Goal: Share content: Share content

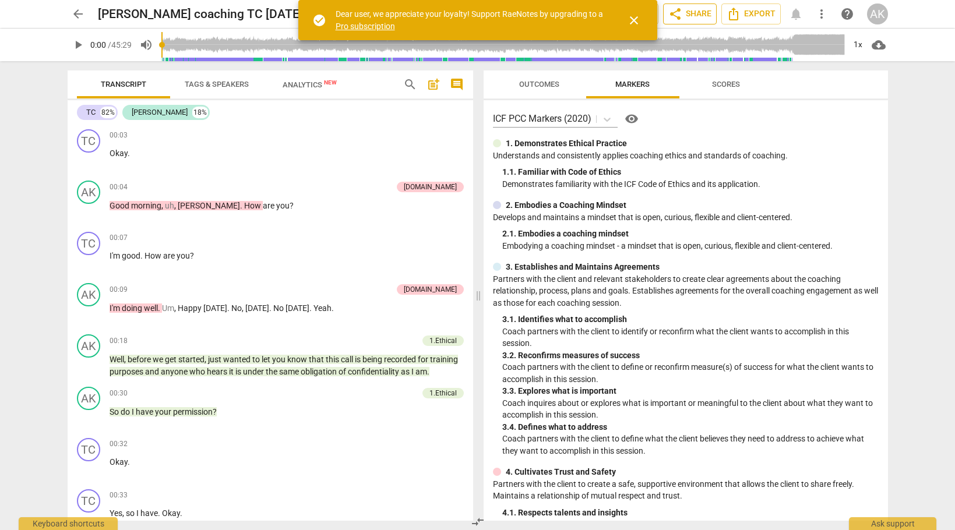
click at [695, 15] on span "share Share" at bounding box center [690, 14] width 43 height 14
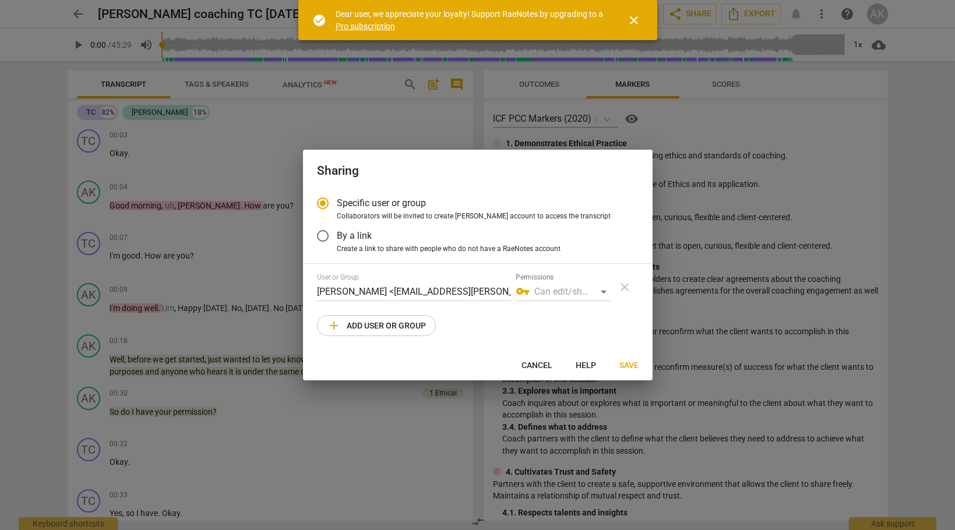
radio input "false"
click at [323, 236] on input "By a link" at bounding box center [323, 236] width 28 height 28
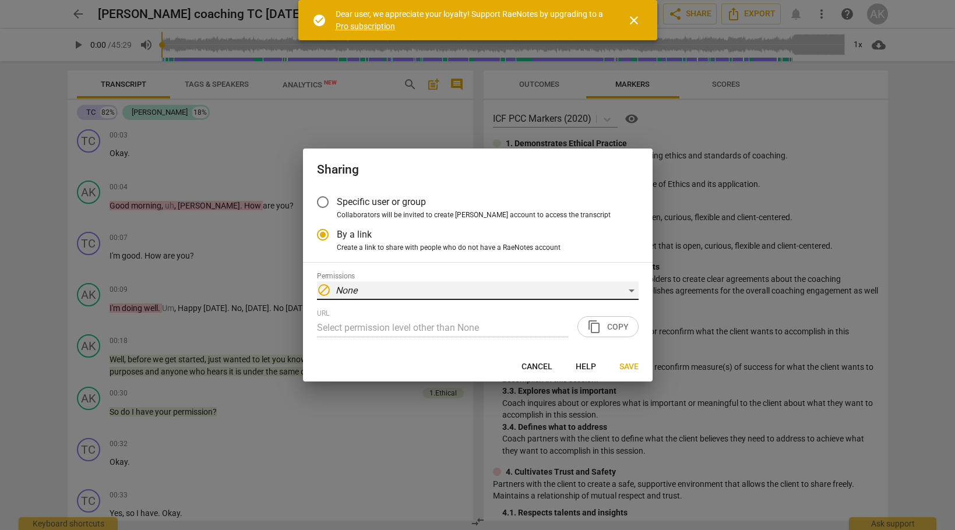
click at [444, 294] on div "block None" at bounding box center [478, 291] width 322 height 19
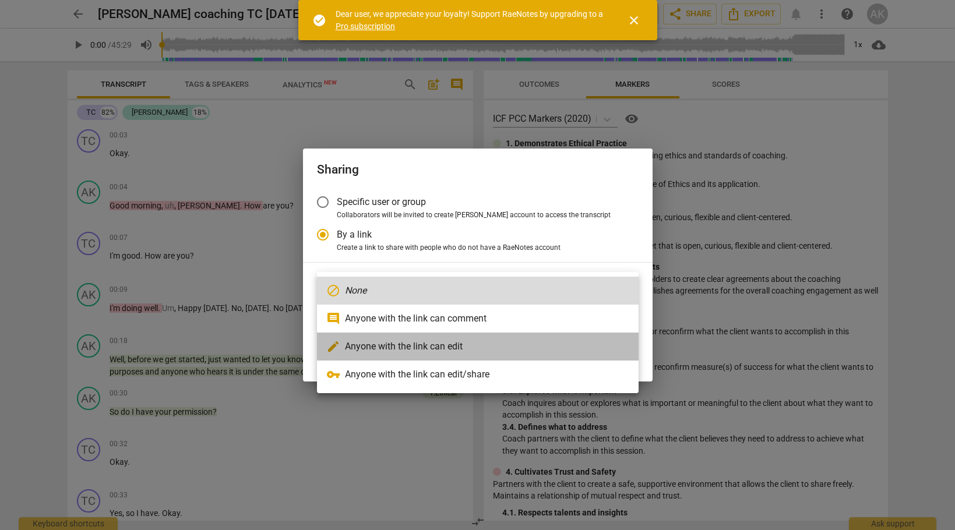
click at [447, 344] on li "edit Anyone with the link can edit" at bounding box center [478, 347] width 322 height 28
radio input "false"
type input "[URL][DOMAIN_NAME]"
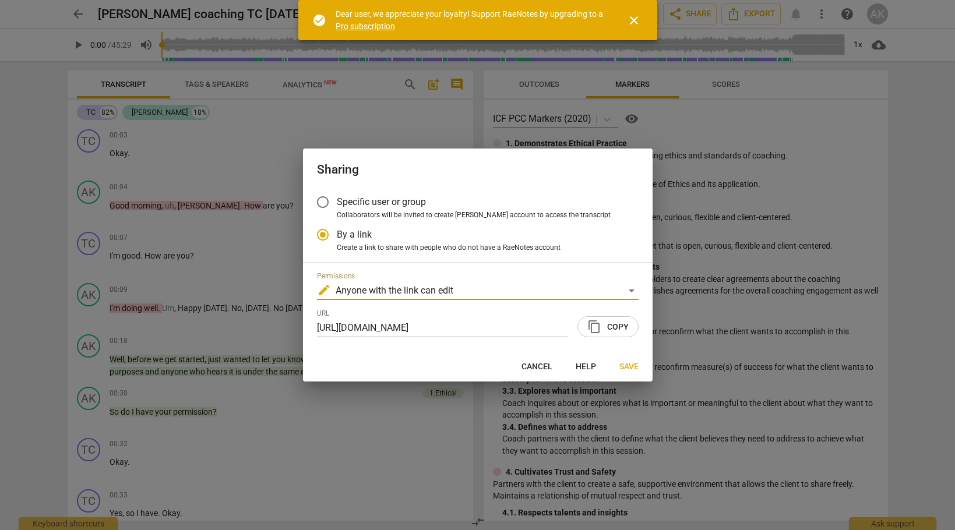
click at [603, 327] on span "content_copy Copy" at bounding box center [608, 327] width 41 height 14
click at [623, 367] on span "Save" at bounding box center [629, 367] width 19 height 12
radio input "false"
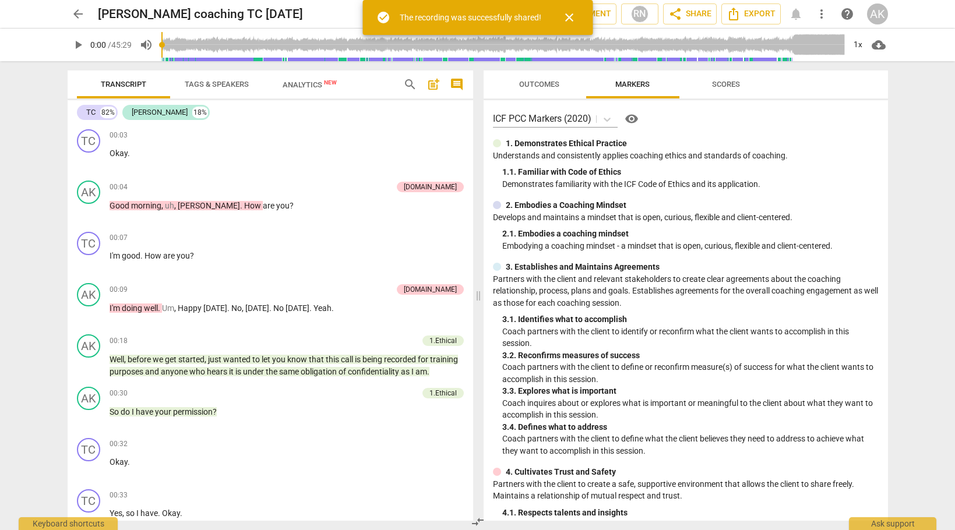
click at [732, 84] on span "Scores" at bounding box center [726, 84] width 28 height 9
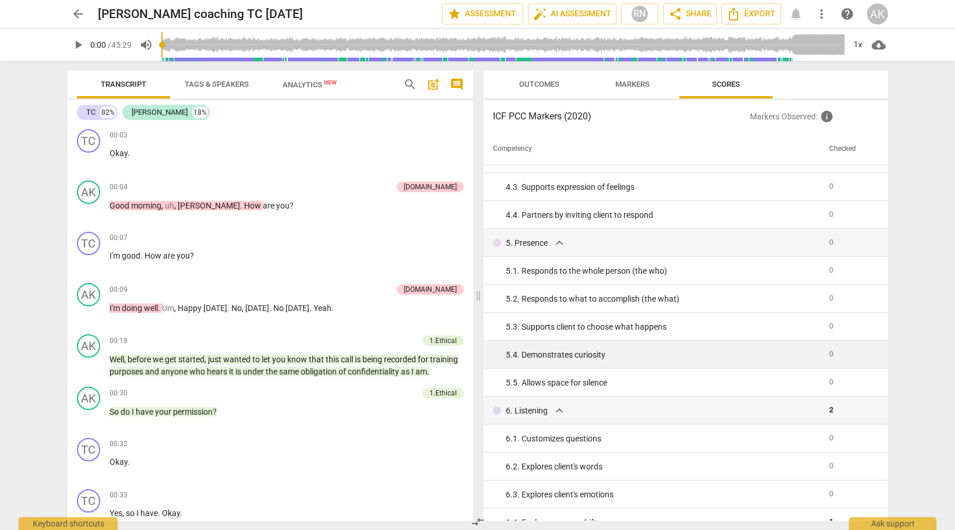
scroll to position [261, 0]
